Goal: Transaction & Acquisition: Purchase product/service

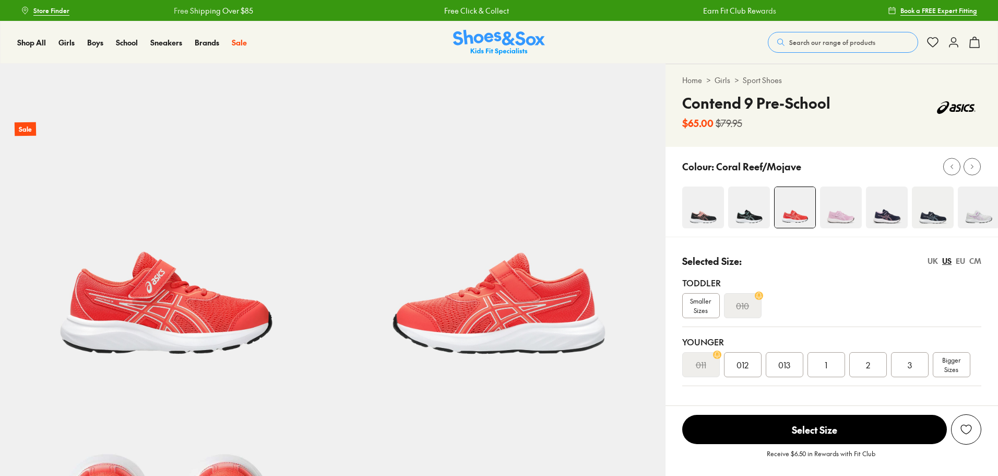
select select "*"
click at [829, 206] on img at bounding box center [841, 207] width 42 height 42
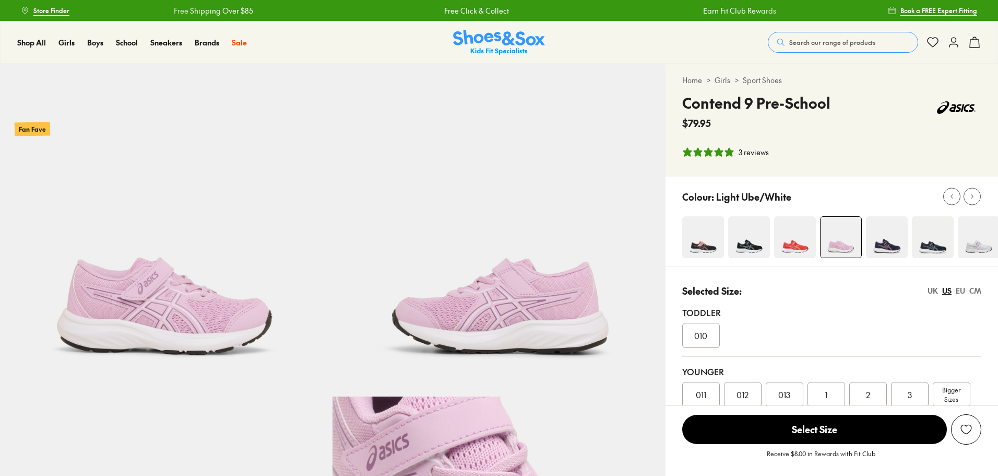
select select "*"
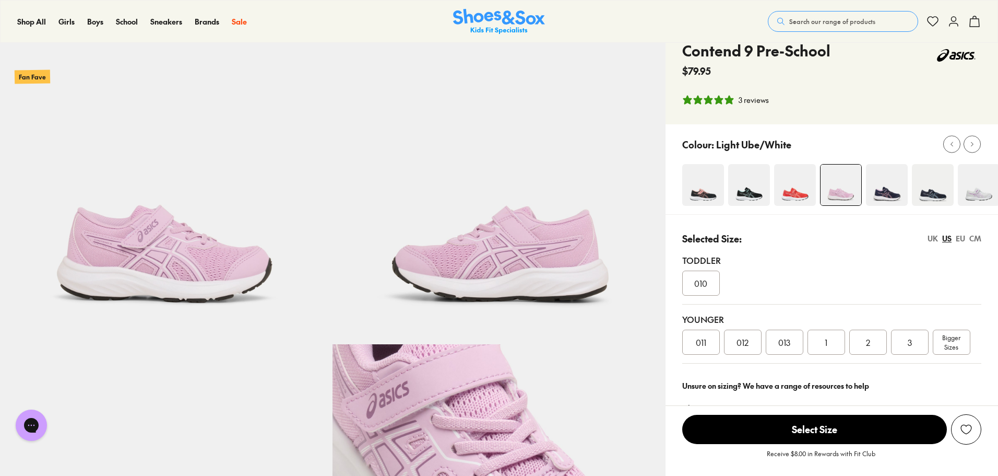
scroll to position [104, 0]
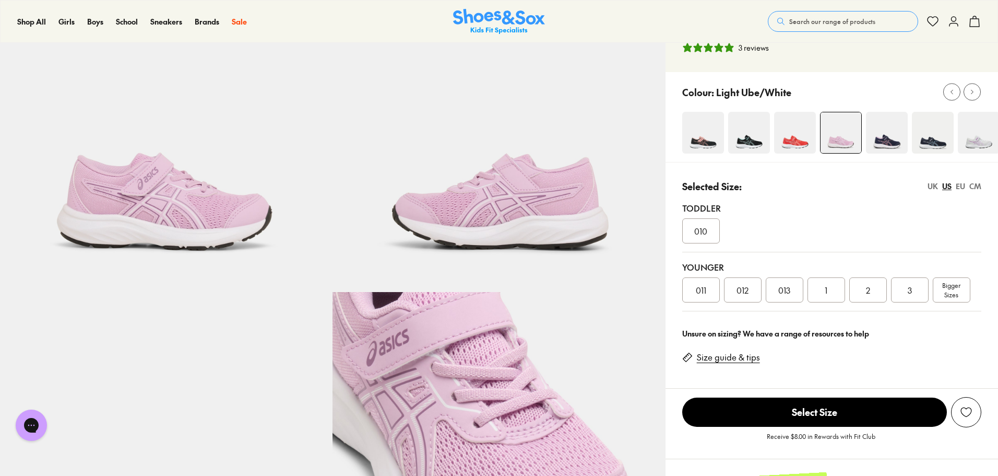
click at [738, 288] on span "012" at bounding box center [743, 290] width 12 height 13
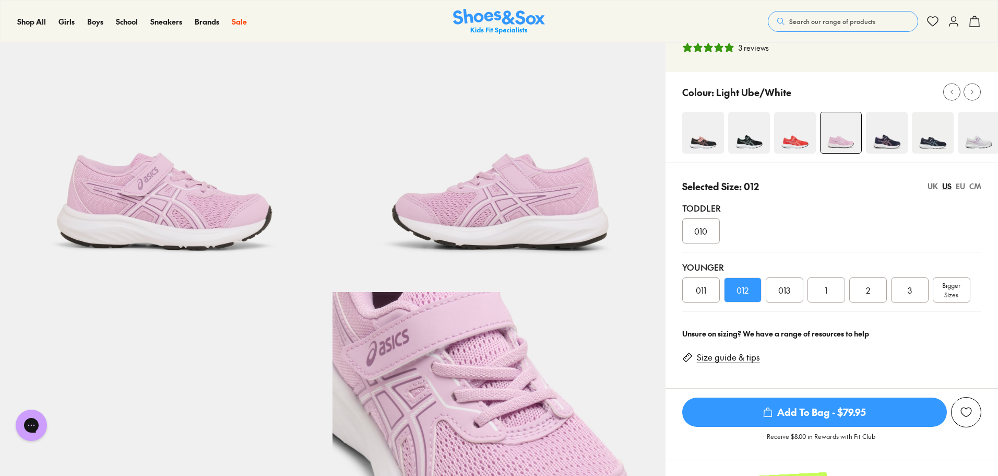
click at [741, 353] on link "Size guide & tips" at bounding box center [728, 356] width 63 height 11
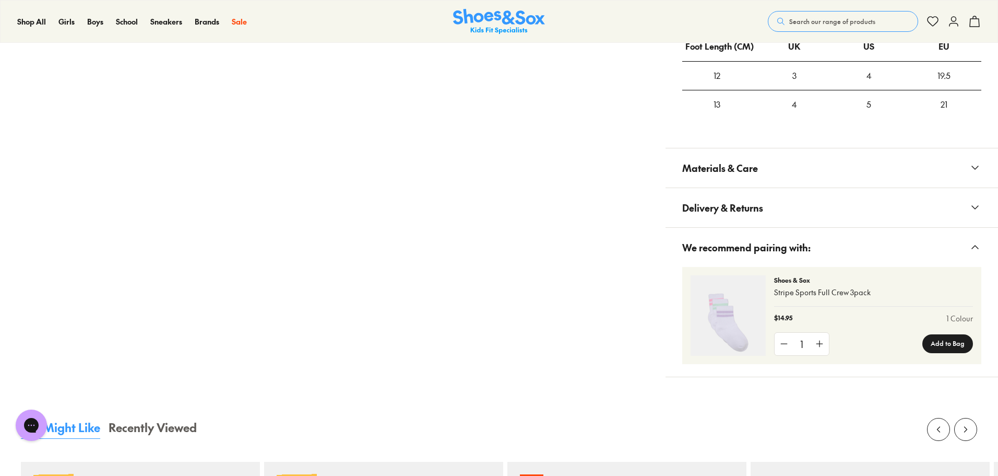
scroll to position [756, 0]
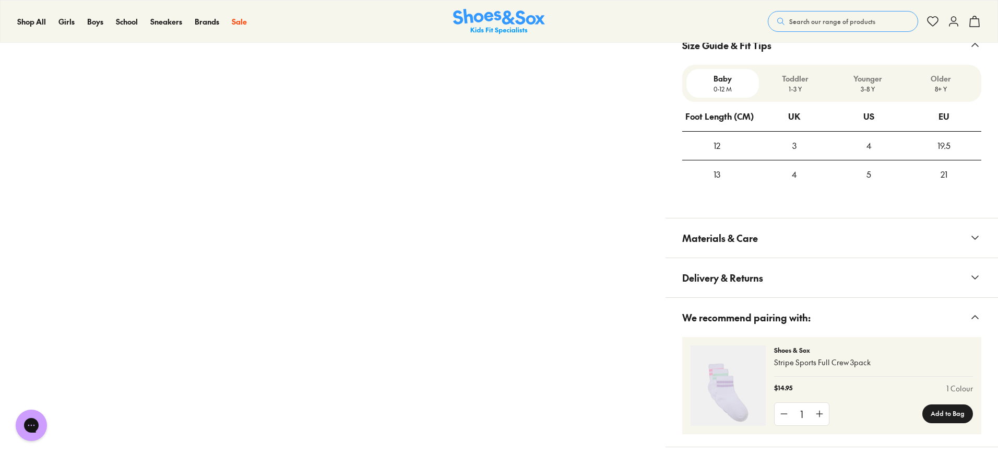
click at [802, 85] on p "1-3 Y" at bounding box center [795, 88] width 64 height 9
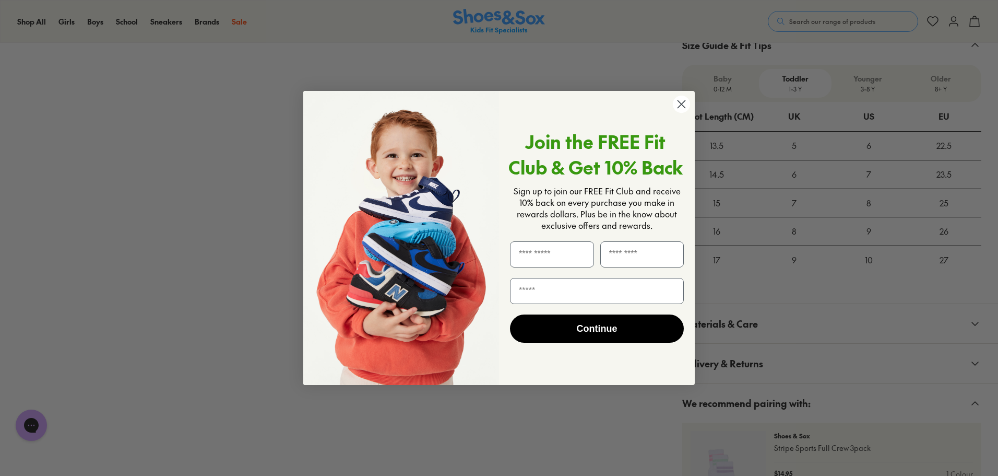
click at [682, 108] on circle "Close dialog" at bounding box center [681, 104] width 17 height 17
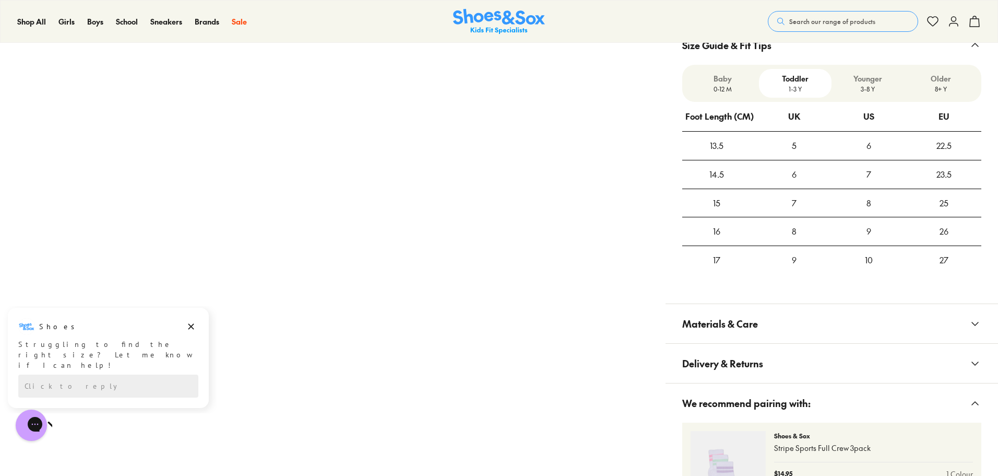
click at [859, 86] on p "3-8 Y" at bounding box center [868, 88] width 64 height 9
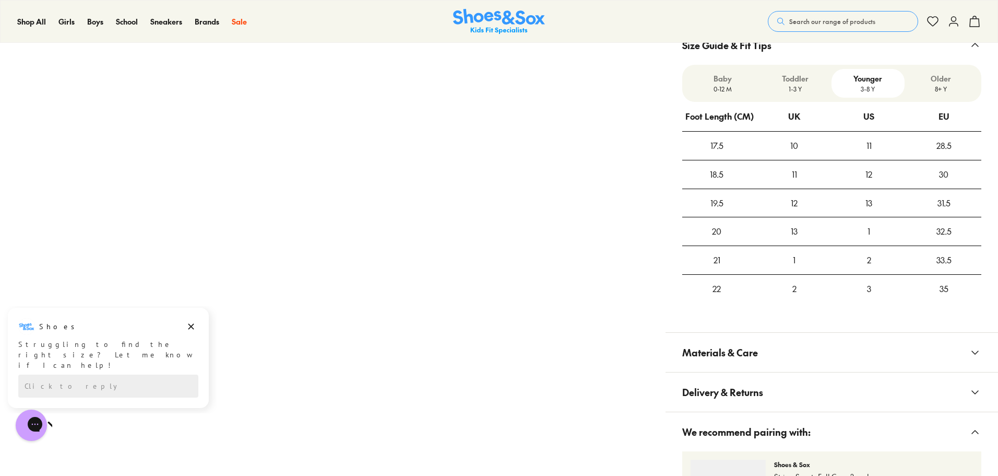
click at [944, 82] on p "Older" at bounding box center [941, 78] width 64 height 11
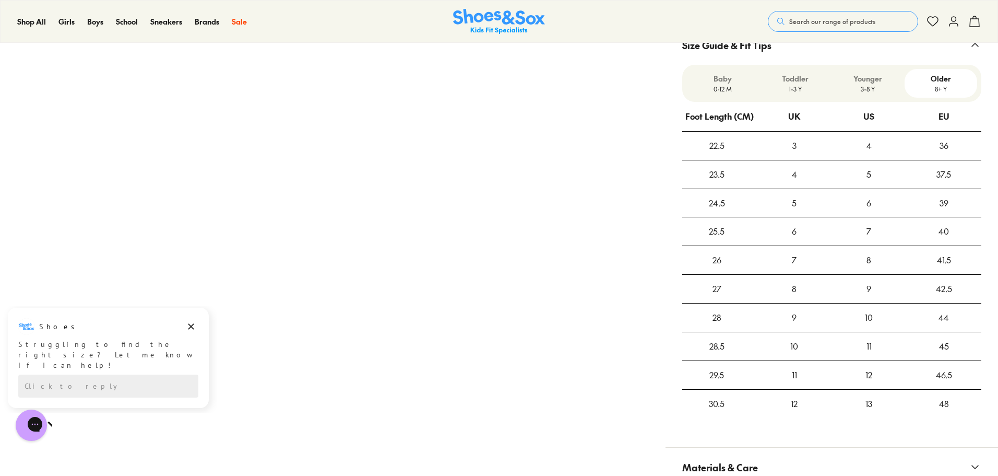
click at [793, 78] on p "Toddler" at bounding box center [795, 78] width 64 height 11
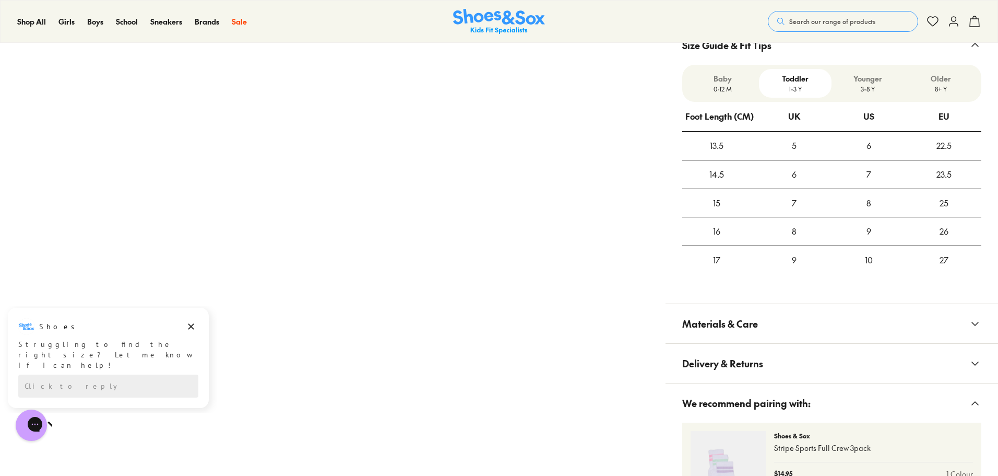
click at [855, 86] on p "3-8 Y" at bounding box center [868, 88] width 64 height 9
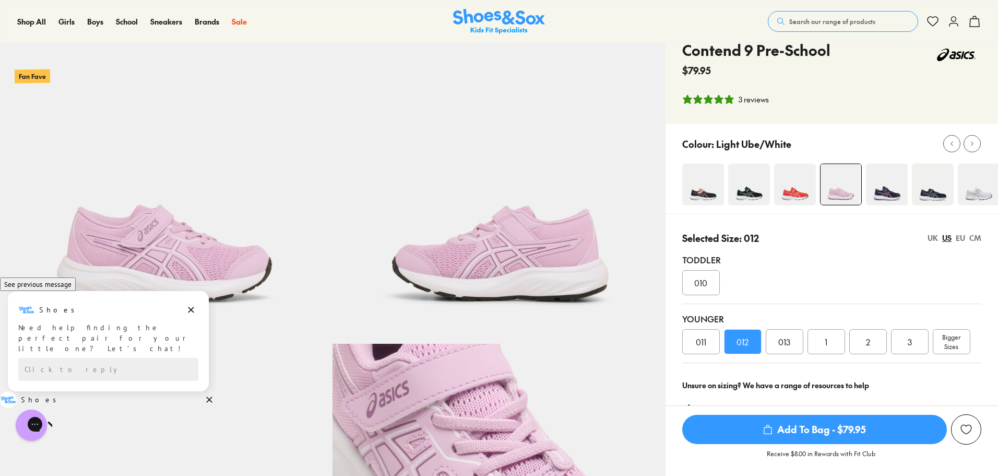
scroll to position [52, 0]
